Goal: Task Accomplishment & Management: Manage account settings

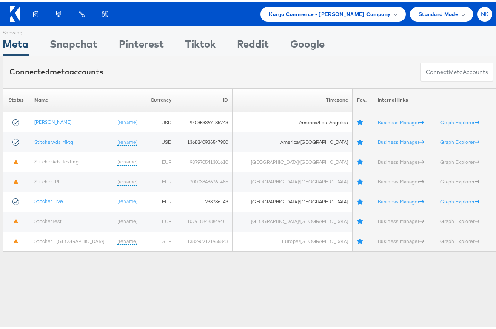
click at [481, 12] on span "NK" at bounding box center [485, 12] width 9 height 6
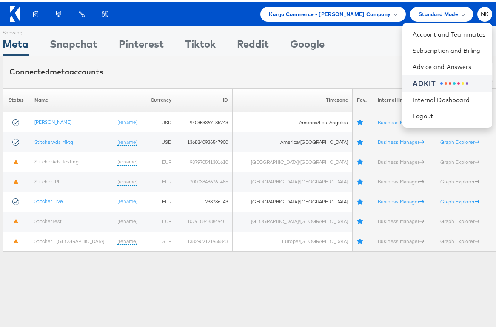
click at [435, 83] on div "ADKIT" at bounding box center [449, 82] width 73 height 10
click at [413, 82] on div "ADKIT" at bounding box center [424, 82] width 23 height 10
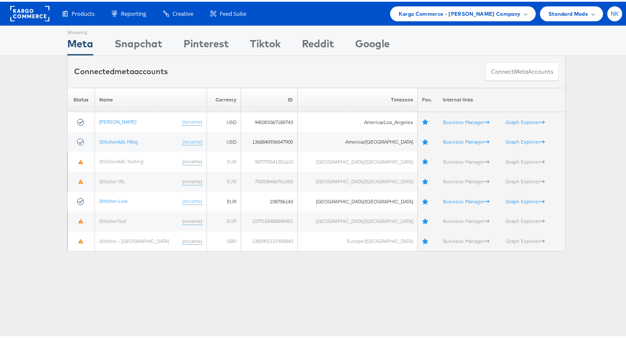
click at [611, 11] on span "NK" at bounding box center [615, 12] width 9 height 6
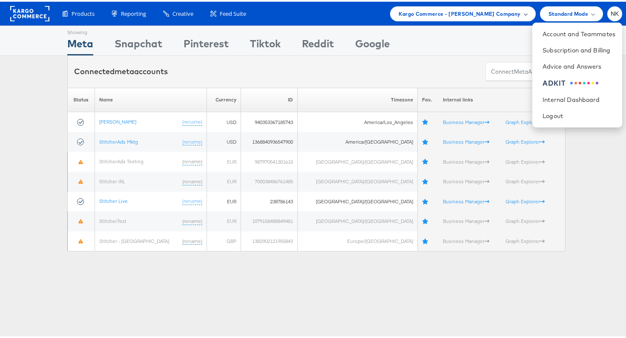
click at [504, 18] on div "Kargo Commerce - [PERSON_NAME] Company" at bounding box center [463, 12] width 146 height 15
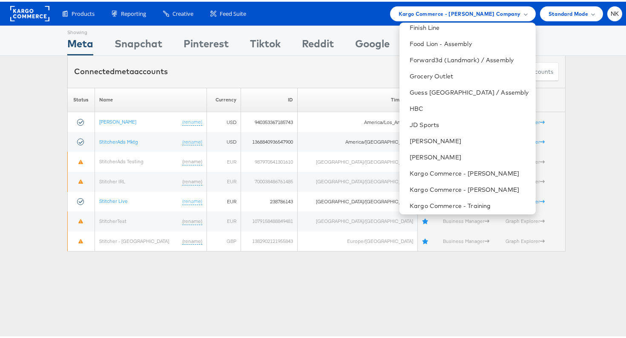
scroll to position [264, 0]
click at [380, 70] on div "Connected meta accounts Connect meta Accounts" at bounding box center [316, 70] width 498 height 32
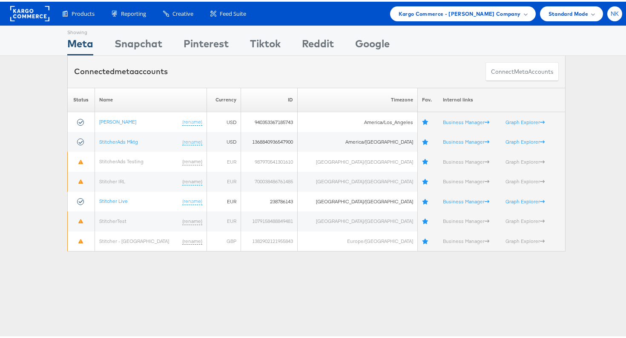
click at [608, 16] on div "NK" at bounding box center [614, 12] width 15 height 15
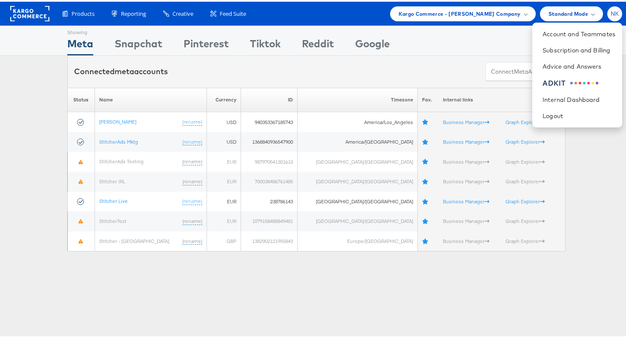
click at [608, 16] on div "NK" at bounding box center [614, 12] width 15 height 15
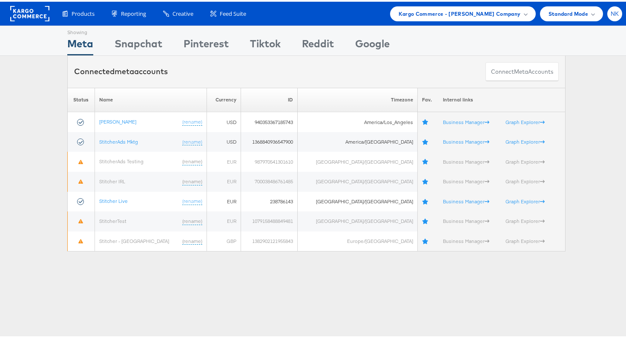
click at [608, 16] on div "NK" at bounding box center [614, 12] width 15 height 15
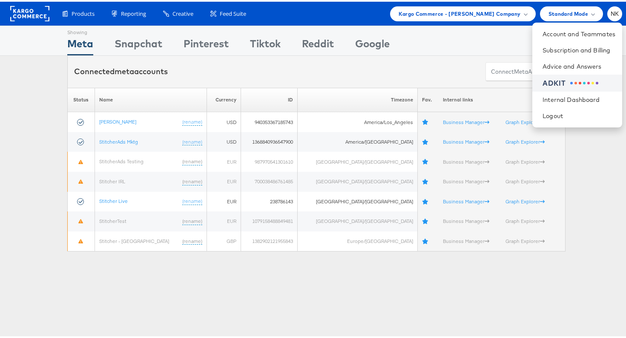
click at [570, 83] on div "ADKIT" at bounding box center [578, 82] width 73 height 10
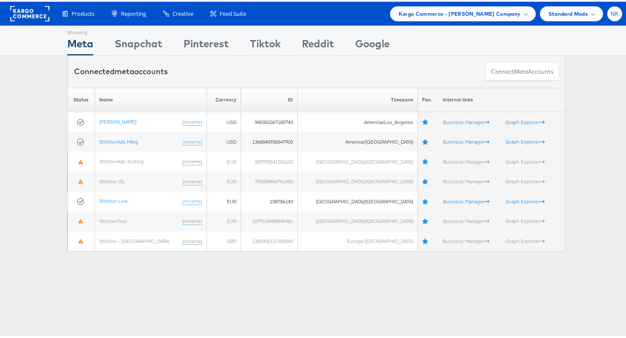
click at [607, 14] on div "NK" at bounding box center [614, 12] width 15 height 15
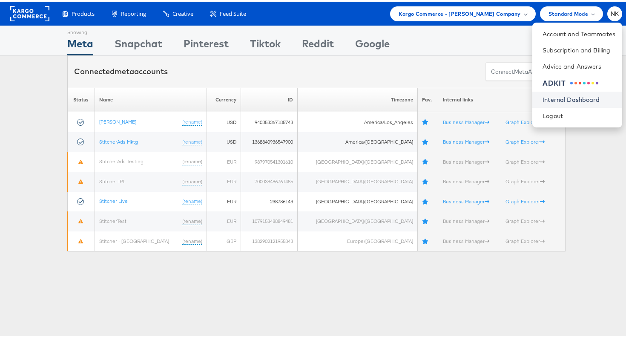
click at [554, 97] on link "Internal Dashboard" at bounding box center [578, 98] width 73 height 9
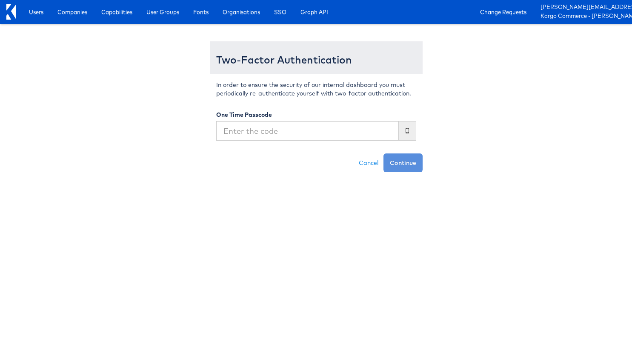
click at [356, 131] on input "text" at bounding box center [307, 131] width 183 height 20
type input "225834"
click at [384, 153] on button "Continue" at bounding box center [403, 162] width 39 height 19
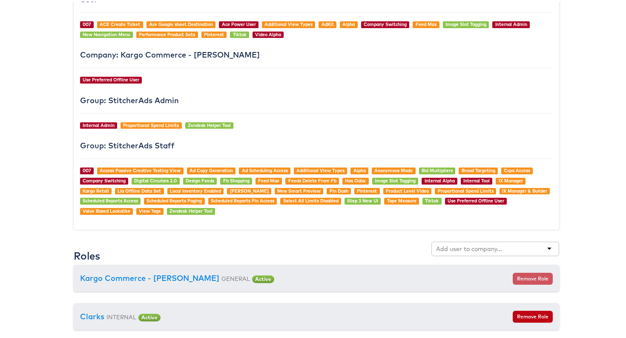
scroll to position [952, 0]
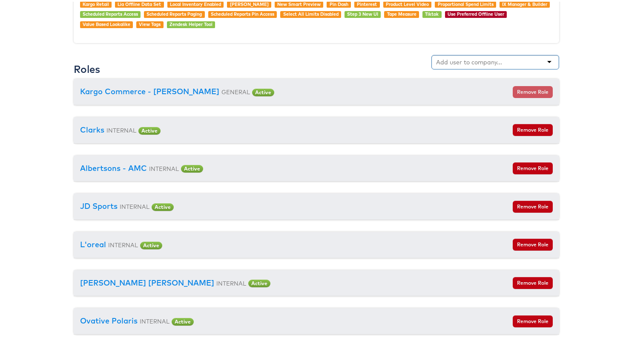
click at [460, 61] on input "text" at bounding box center [469, 60] width 67 height 9
type input "chris"
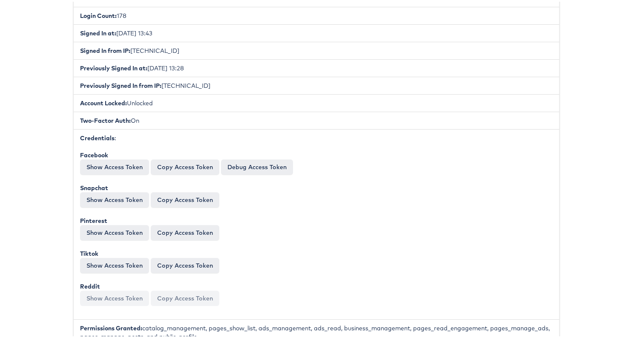
scroll to position [0, 0]
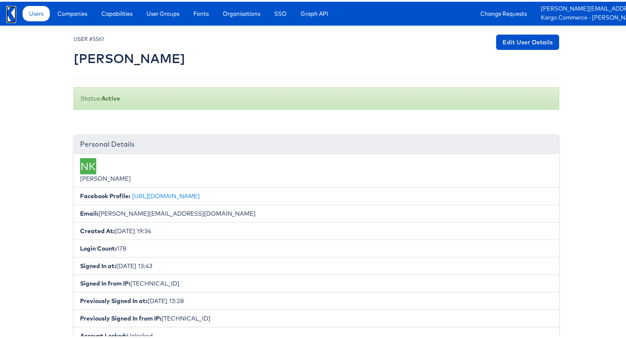
click at [11, 14] on icon at bounding box center [11, 11] width 10 height 15
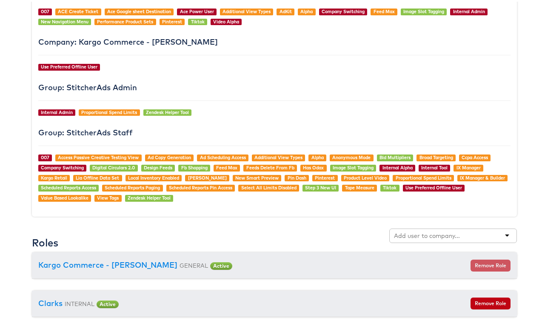
scroll to position [851, 0]
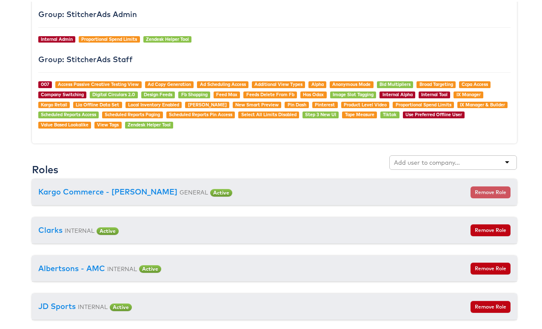
click at [402, 161] on input "text" at bounding box center [427, 161] width 67 height 9
type input "[PERSON_NAME]"
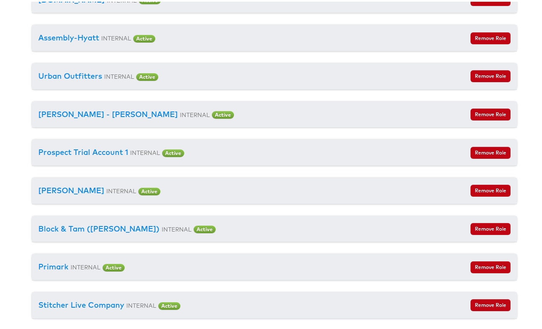
scroll to position [2992, 0]
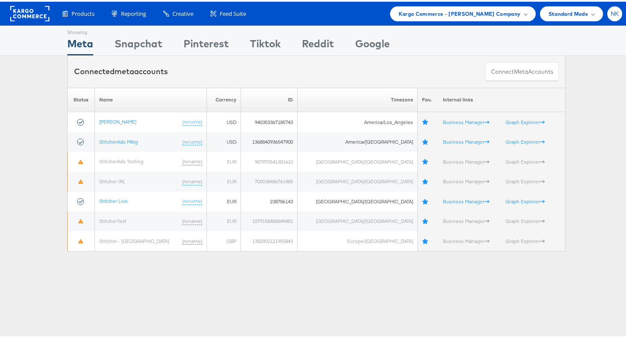
click at [608, 15] on div "NK" at bounding box center [614, 12] width 15 height 15
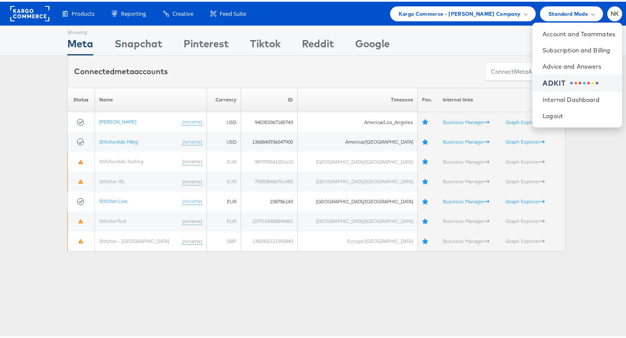
click at [568, 85] on div "ADKIT" at bounding box center [578, 82] width 73 height 10
click at [502, 15] on span "Kargo Commerce - Namit Kumar Company" at bounding box center [460, 12] width 122 height 9
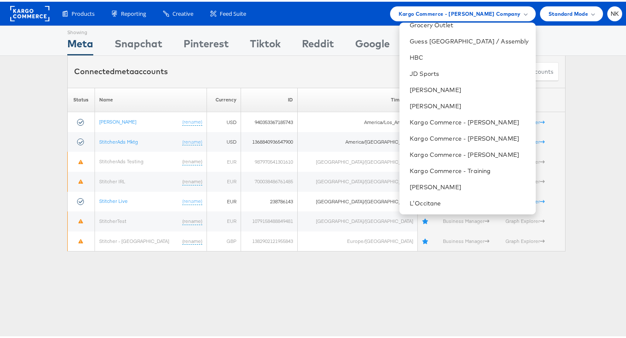
scroll to position [329, 0]
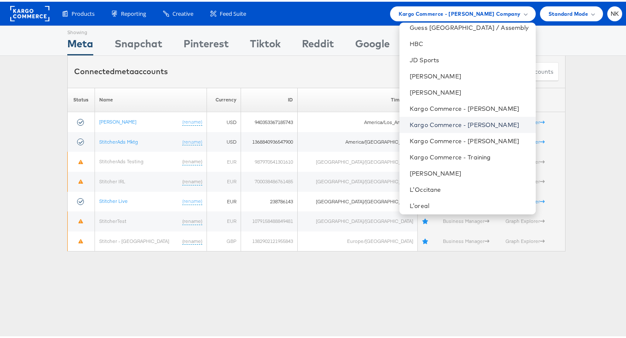
click at [457, 124] on link "Kargo Commerce - Chris Gallagher" at bounding box center [469, 123] width 119 height 9
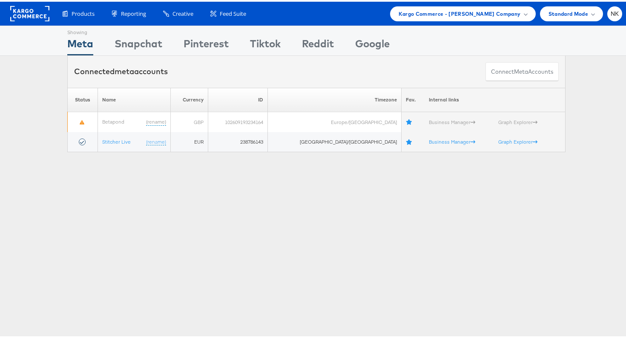
click at [605, 20] on div "Products Product Catalogs Enhance Your Product Catalog, Map Them to Publishers,…" at bounding box center [316, 12] width 632 height 24
click at [606, 20] on div "Products Product Catalogs Enhance Your Product Catalog, Map Them to Publishers,…" at bounding box center [316, 12] width 632 height 24
click at [611, 14] on span "NK" at bounding box center [615, 12] width 9 height 6
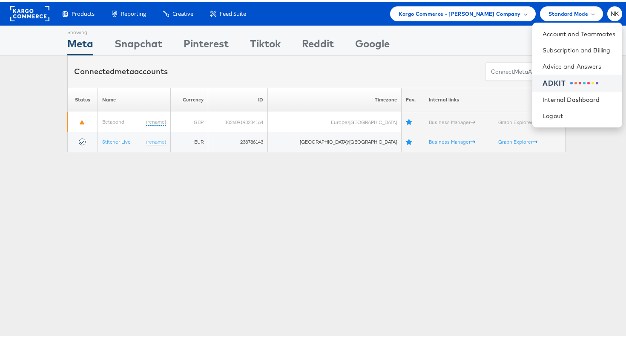
click at [574, 81] on span at bounding box center [575, 81] width 3 height 3
